Goal: Complete application form

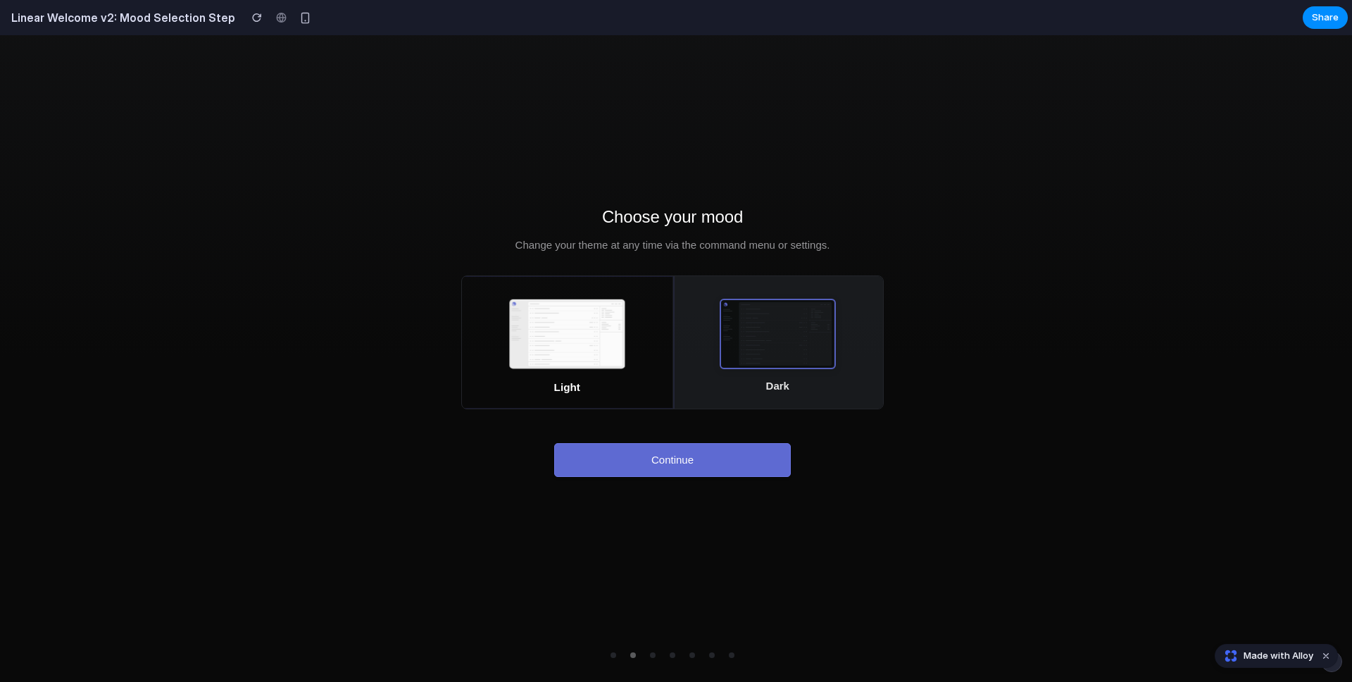
click at [814, 367] on rect at bounding box center [777, 334] width 113 height 68
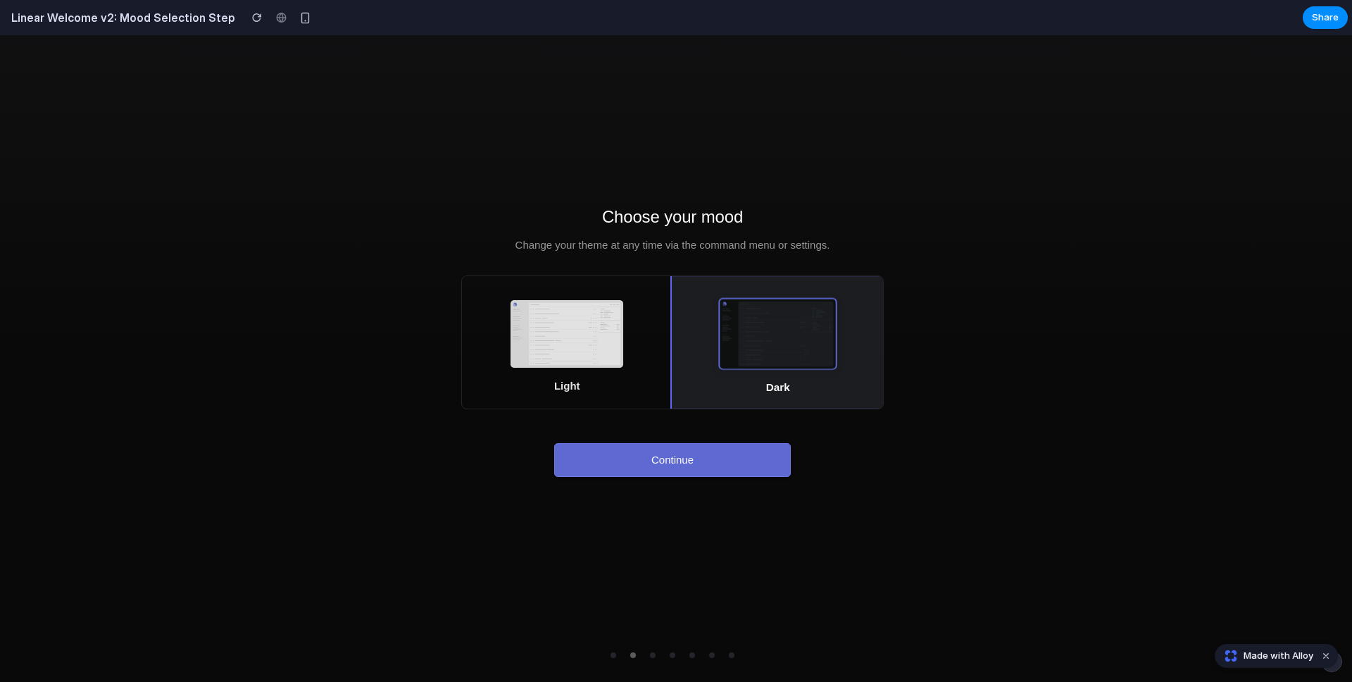
click at [588, 326] on icon at bounding box center [564, 327] width 70 height 4
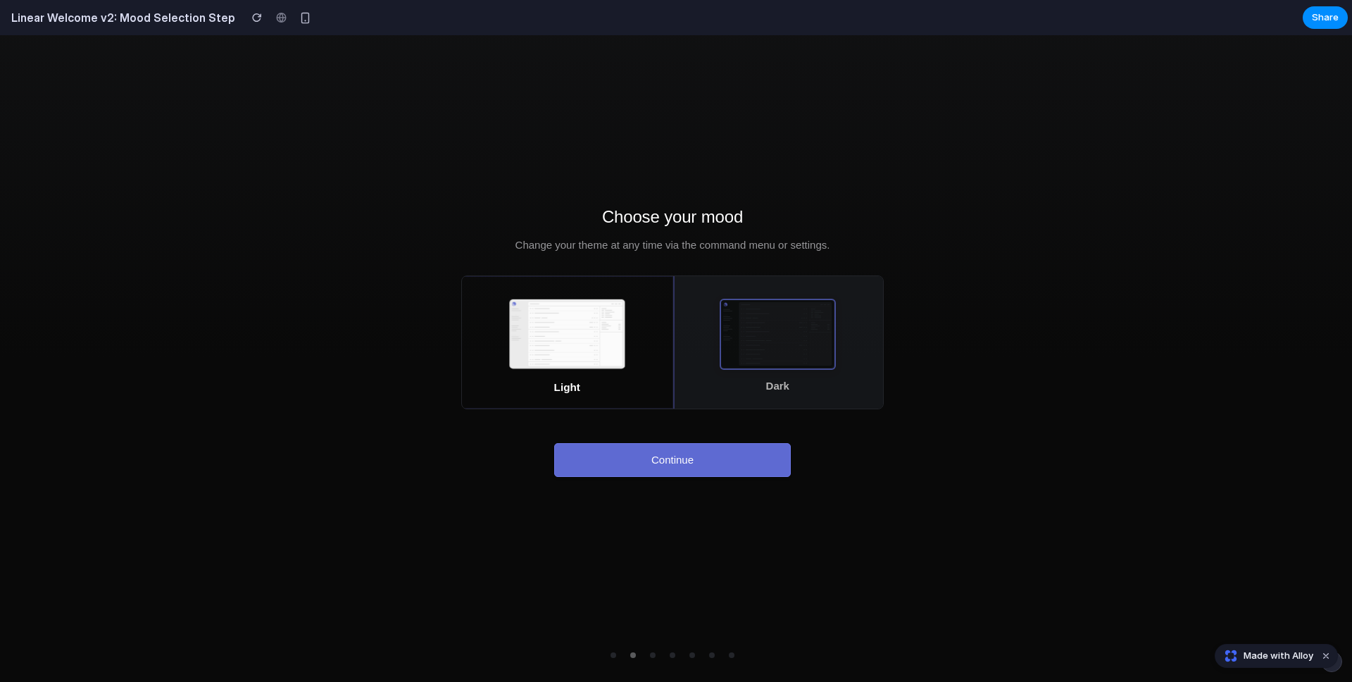
click at [652, 659] on div at bounding box center [673, 655] width 138 height 17
click at [674, 468] on button "Continue" at bounding box center [672, 460] width 237 height 34
click at [625, 316] on rect at bounding box center [567, 334] width 116 height 70
click at [771, 357] on icon at bounding box center [775, 358] width 70 height 4
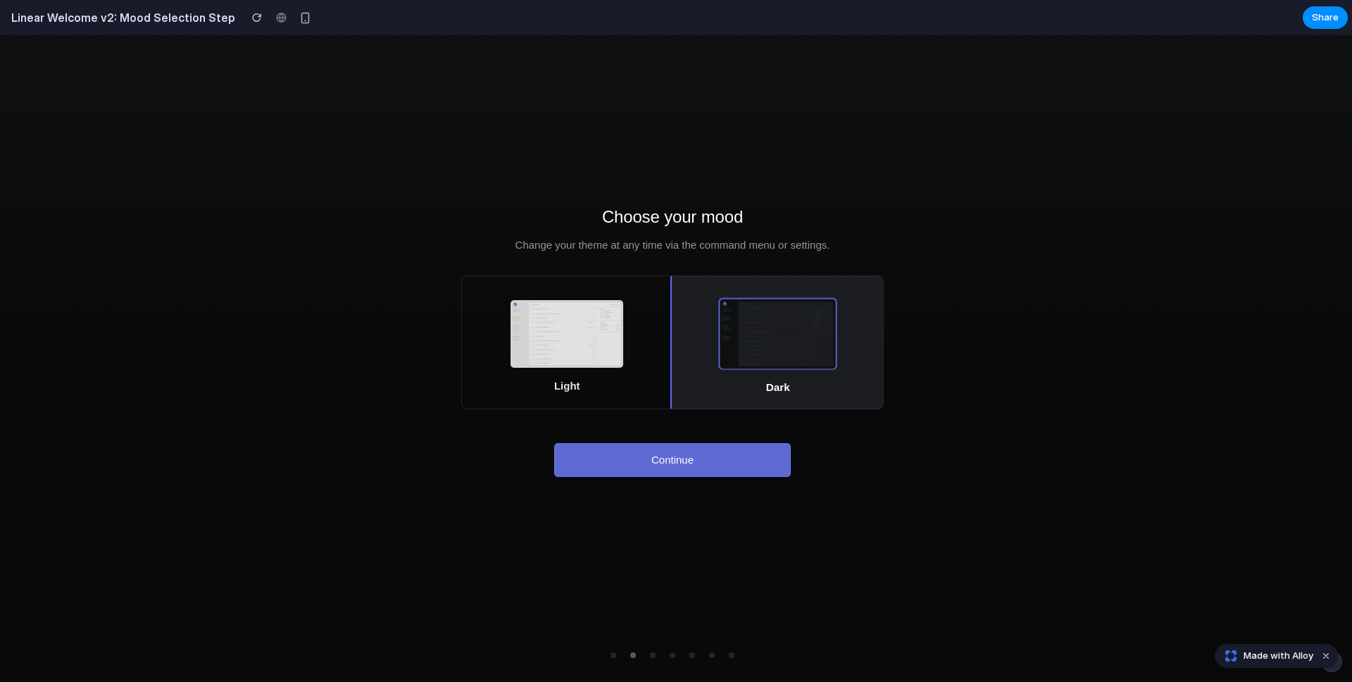
click at [547, 325] on icon at bounding box center [564, 327] width 70 height 4
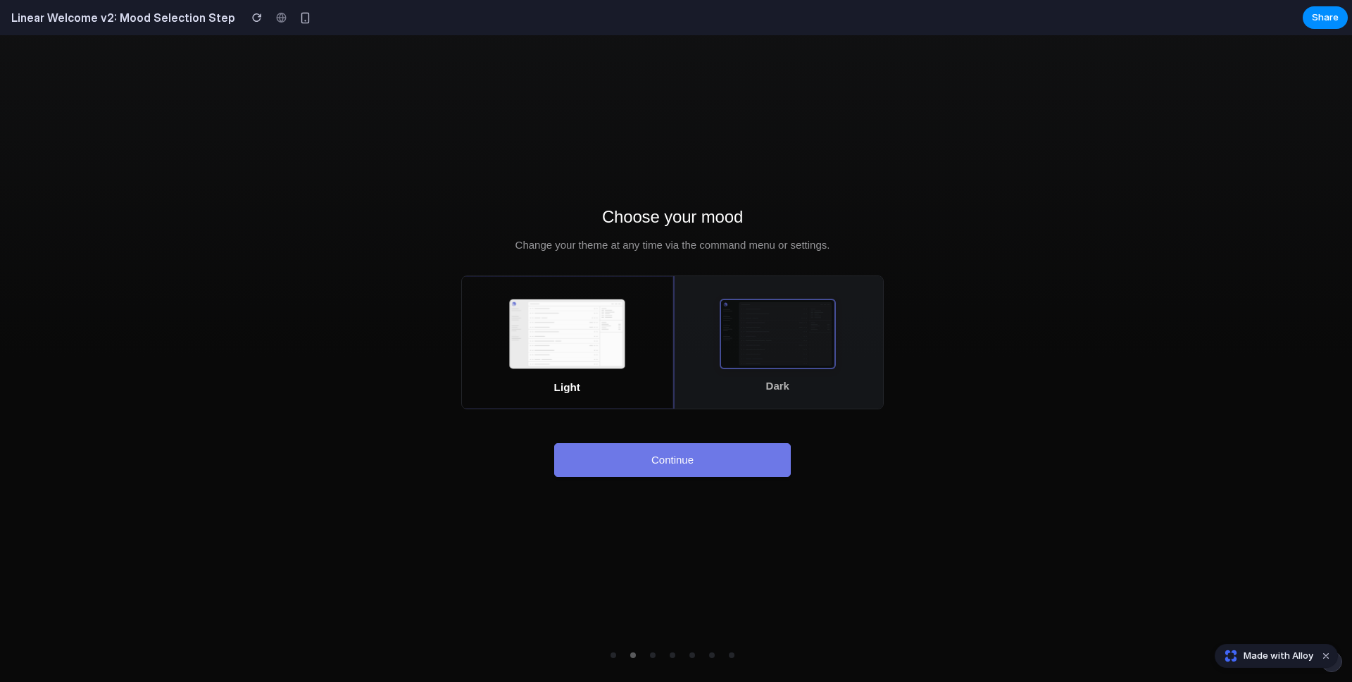
click at [673, 458] on button "Continue" at bounding box center [672, 460] width 237 height 34
